Goal: Task Accomplishment & Management: Use online tool/utility

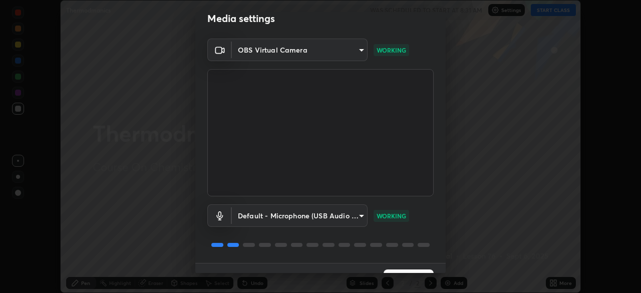
scroll to position [33, 0]
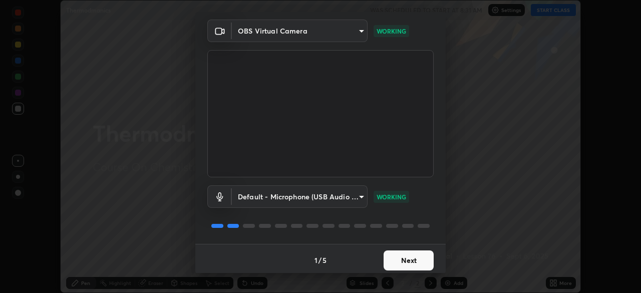
click at [402, 261] on button "Next" at bounding box center [409, 260] width 50 height 20
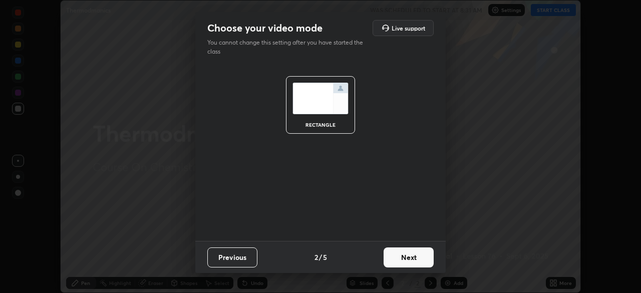
scroll to position [0, 0]
click at [404, 255] on button "Next" at bounding box center [409, 257] width 50 height 20
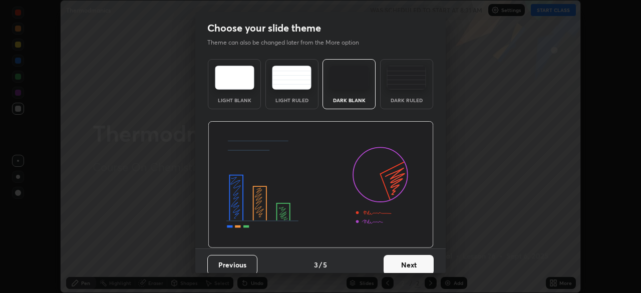
scroll to position [8, 0]
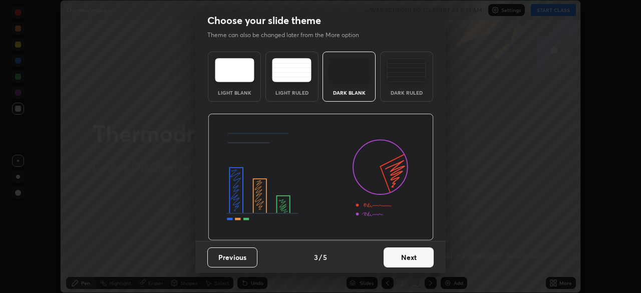
click at [402, 262] on button "Next" at bounding box center [409, 257] width 50 height 20
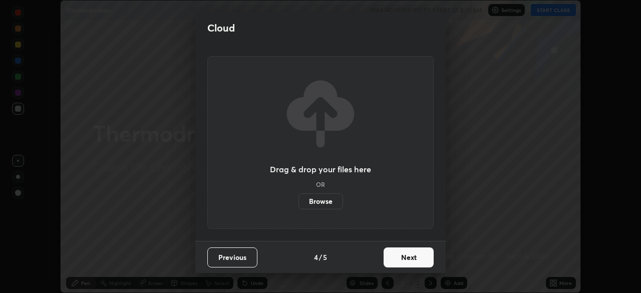
scroll to position [0, 0]
click at [406, 259] on button "Next" at bounding box center [409, 257] width 50 height 20
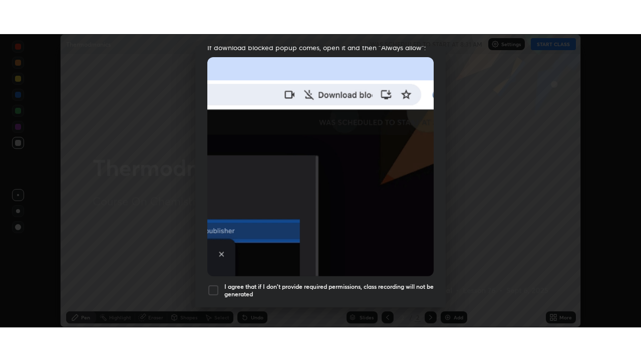
scroll to position [240, 0]
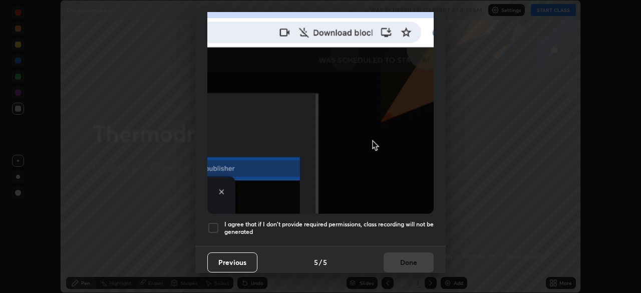
click at [215, 222] on div at bounding box center [213, 228] width 12 height 12
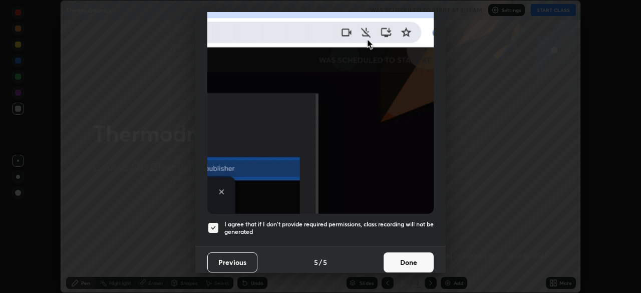
click at [405, 254] on button "Done" at bounding box center [409, 263] width 50 height 20
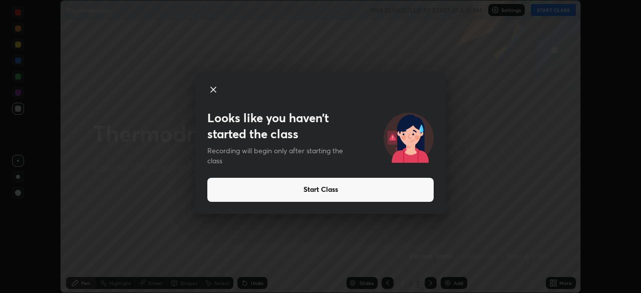
click at [318, 189] on button "Start Class" at bounding box center [320, 190] width 226 height 24
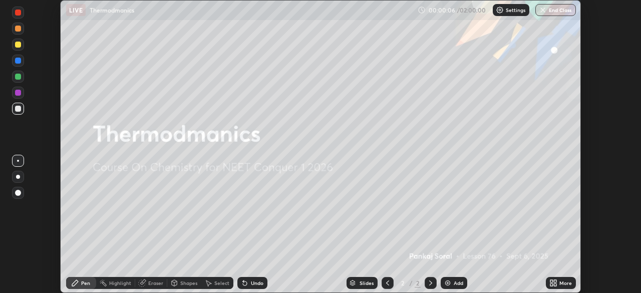
click at [552, 281] on icon at bounding box center [552, 281] width 3 height 3
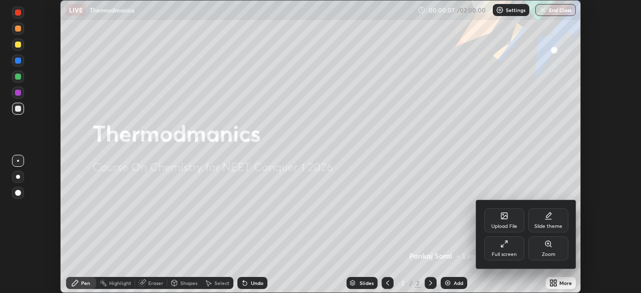
click at [500, 252] on div "Full screen" at bounding box center [504, 254] width 25 height 5
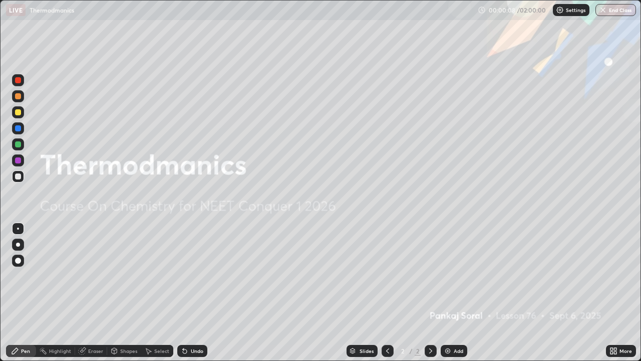
scroll to position [361, 641]
click at [449, 293] on img at bounding box center [448, 351] width 8 height 8
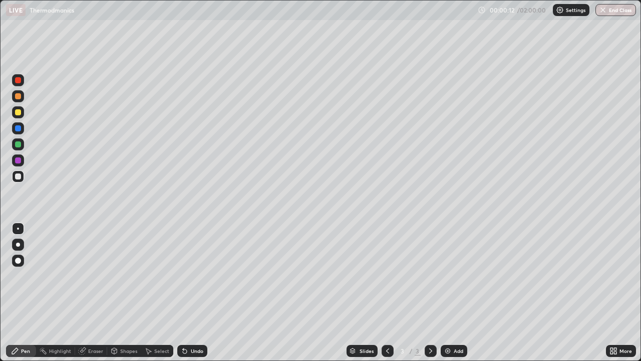
click at [19, 244] on div at bounding box center [18, 244] width 4 height 4
click at [19, 110] on div at bounding box center [18, 112] width 6 height 6
click at [450, 293] on img at bounding box center [448, 351] width 8 height 8
click at [295, 293] on div "Slides 4 / 4 Add" at bounding box center [406, 351] width 399 height 20
click at [300, 293] on div "Slides 4 / 4 Add" at bounding box center [406, 351] width 399 height 20
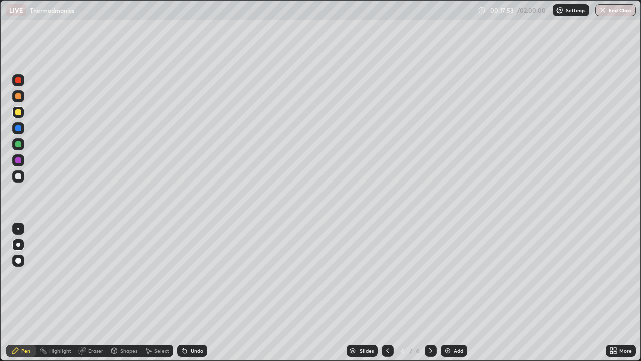
click at [96, 293] on div "Eraser" at bounding box center [95, 350] width 15 height 5
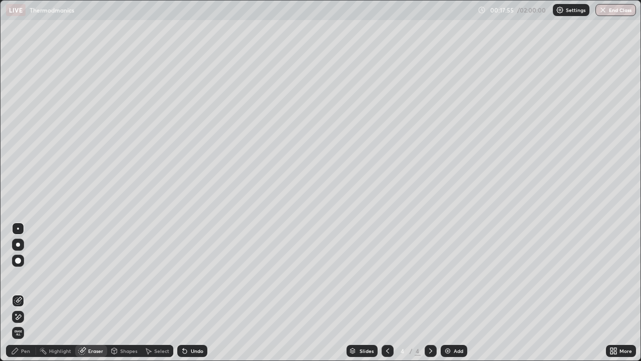
click at [26, 293] on div "Pen" at bounding box center [25, 350] width 9 height 5
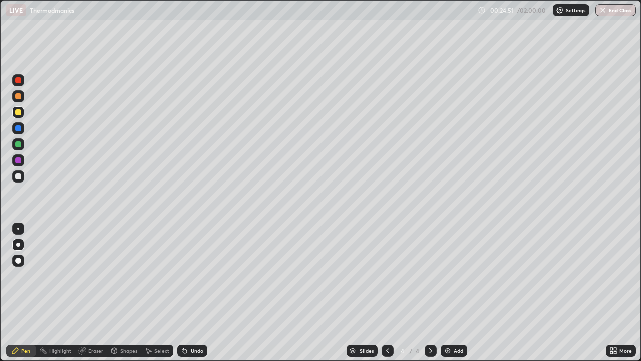
click at [445, 293] on img at bounding box center [448, 351] width 8 height 8
click at [94, 293] on div "Eraser" at bounding box center [95, 350] width 15 height 5
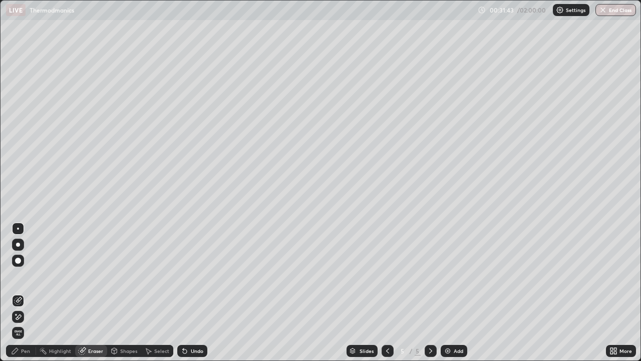
click at [23, 293] on div "Pen" at bounding box center [25, 350] width 9 height 5
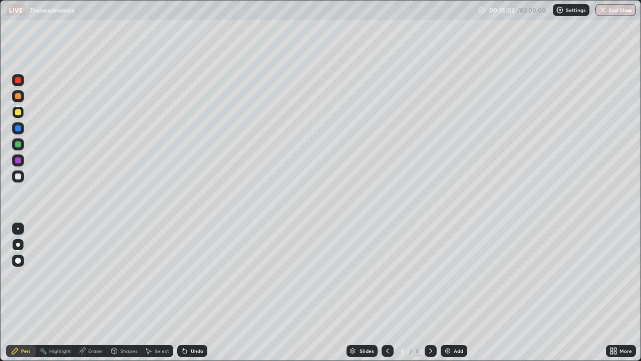
click at [446, 293] on img at bounding box center [448, 351] width 8 height 8
click at [61, 293] on div "Highlight" at bounding box center [55, 351] width 39 height 12
click at [65, 293] on div "Highlight" at bounding box center [55, 351] width 39 height 20
click at [70, 293] on div "Highlight" at bounding box center [55, 351] width 39 height 20
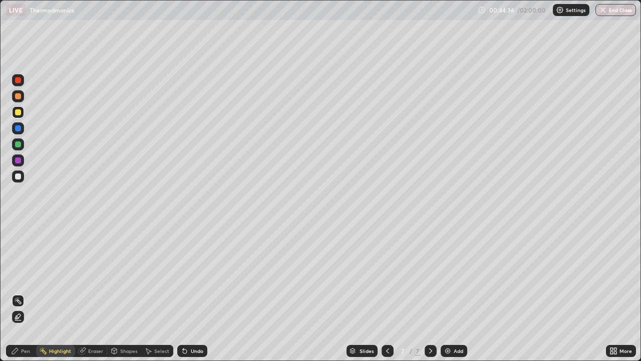
click at [25, 293] on div "Pen" at bounding box center [25, 350] width 9 height 5
click at [449, 293] on img at bounding box center [448, 351] width 8 height 8
click at [448, 293] on img at bounding box center [448, 351] width 8 height 8
click at [449, 293] on img at bounding box center [448, 351] width 8 height 8
click at [18, 146] on div at bounding box center [18, 144] width 6 height 6
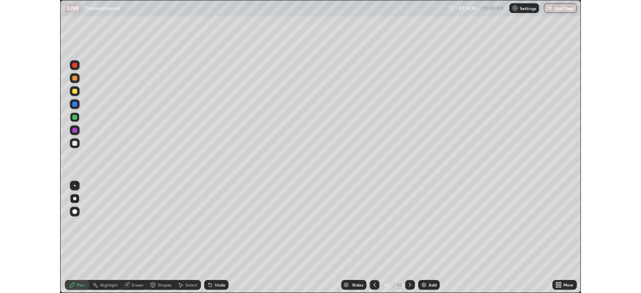
scroll to position [361, 641]
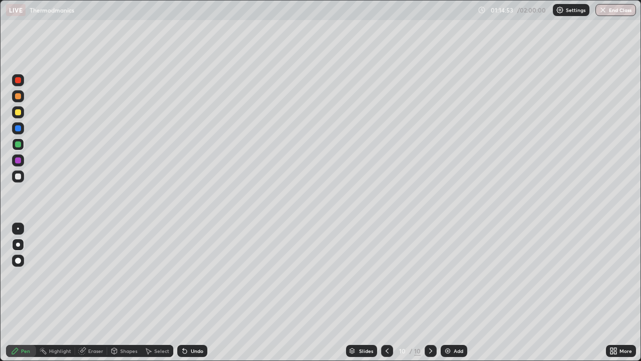
click at [16, 112] on div at bounding box center [18, 112] width 6 height 6
click at [450, 351] on img at bounding box center [448, 351] width 8 height 8
click at [452, 345] on div "Add" at bounding box center [454, 351] width 27 height 12
click at [20, 113] on div at bounding box center [18, 112] width 6 height 6
click at [94, 352] on div "Eraser" at bounding box center [95, 350] width 15 height 5
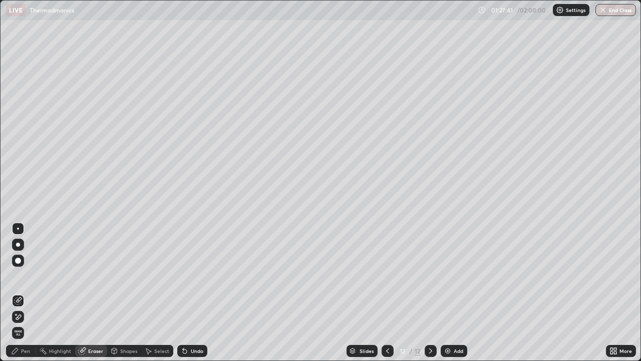
click at [24, 355] on div "Pen" at bounding box center [21, 351] width 30 height 12
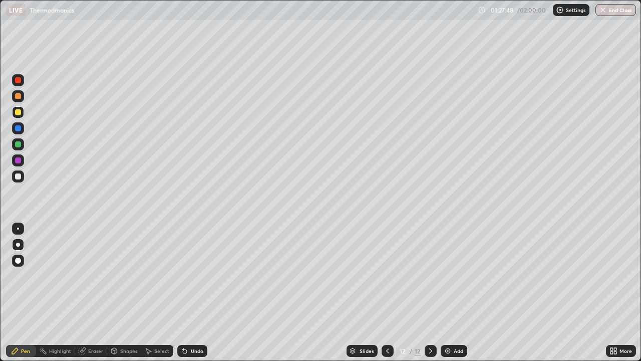
click at [93, 351] on div "Eraser" at bounding box center [95, 350] width 15 height 5
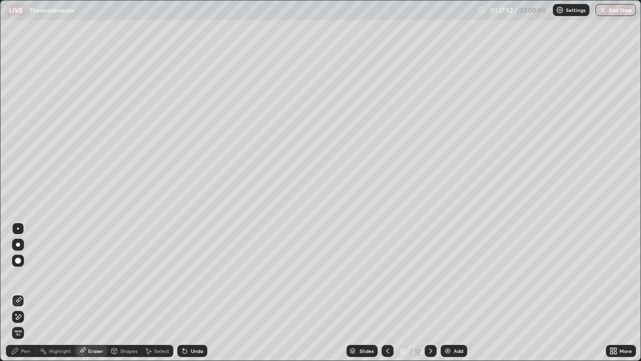
click at [27, 354] on div "Pen" at bounding box center [21, 351] width 30 height 12
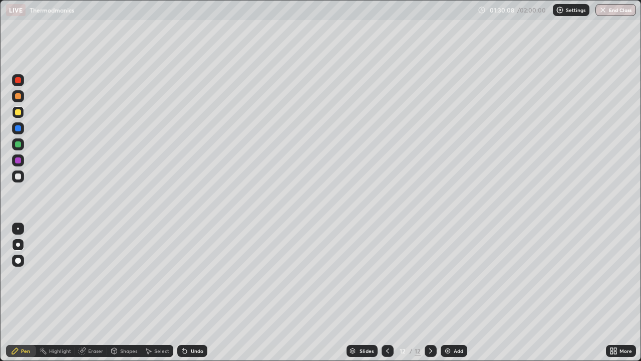
click at [92, 351] on div "Eraser" at bounding box center [95, 350] width 15 height 5
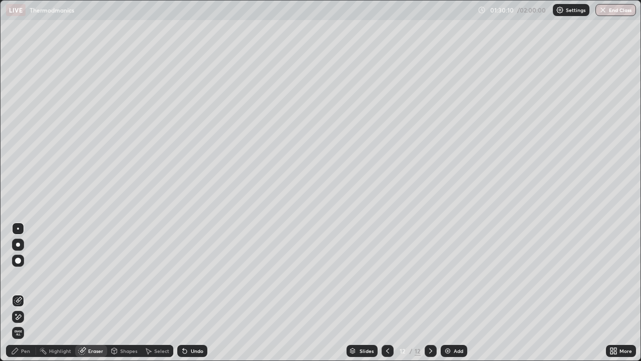
click at [24, 353] on div "Pen" at bounding box center [25, 350] width 9 height 5
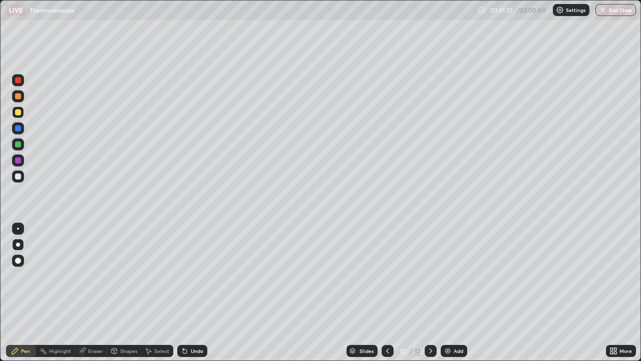
click at [452, 348] on div "Add" at bounding box center [454, 351] width 27 height 12
click at [17, 113] on div at bounding box center [18, 112] width 6 height 6
click at [446, 353] on img at bounding box center [448, 351] width 8 height 8
click at [95, 352] on div "Eraser" at bounding box center [95, 350] width 15 height 5
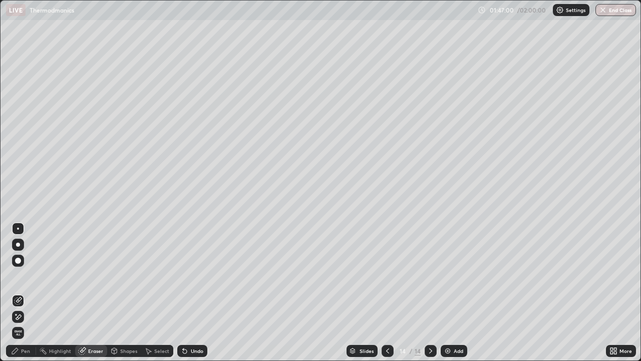
click at [29, 349] on div "Pen" at bounding box center [25, 350] width 9 height 5
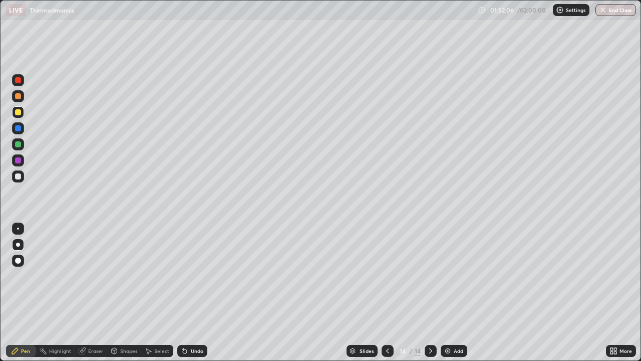
click at [454, 348] on div "Add" at bounding box center [459, 350] width 10 height 5
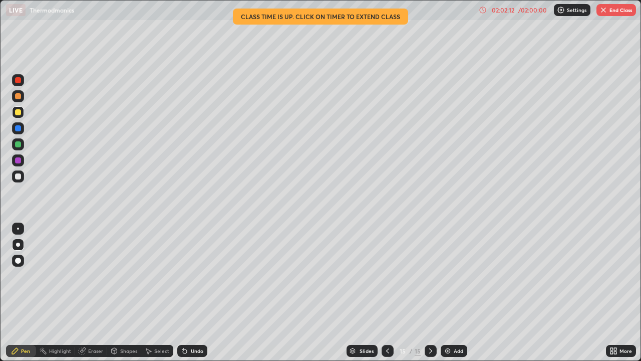
click at [600, 12] on img "button" at bounding box center [604, 10] width 8 height 8
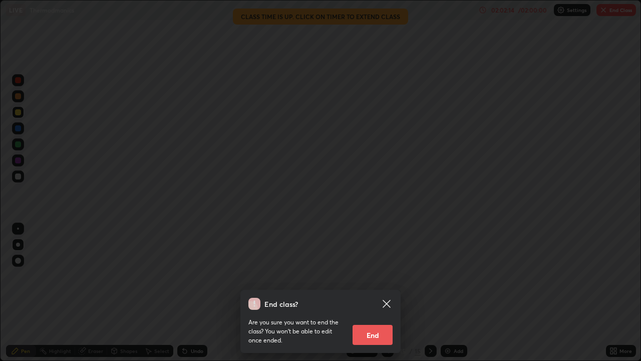
click at [373, 335] on button "End" at bounding box center [373, 335] width 40 height 20
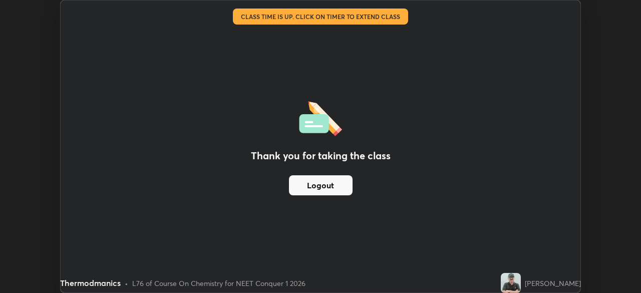
scroll to position [49806, 49458]
